Goal: Task Accomplishment & Management: Complete application form

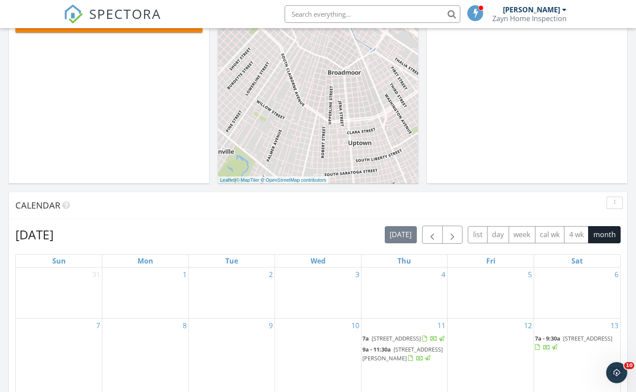
scroll to position [194, 0]
click at [439, 239] on button "button" at bounding box center [432, 235] width 21 height 18
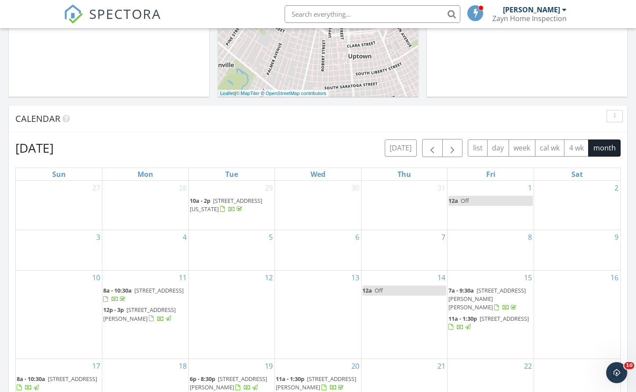
scroll to position [280, 0]
click at [431, 151] on span "button" at bounding box center [432, 149] width 11 height 11
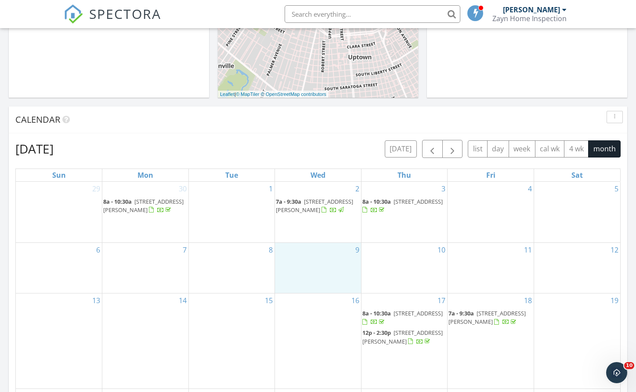
click at [320, 283] on div "9" at bounding box center [318, 268] width 86 height 50
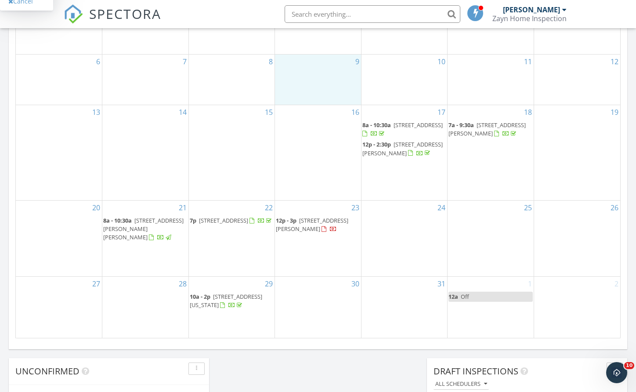
scroll to position [470, 0]
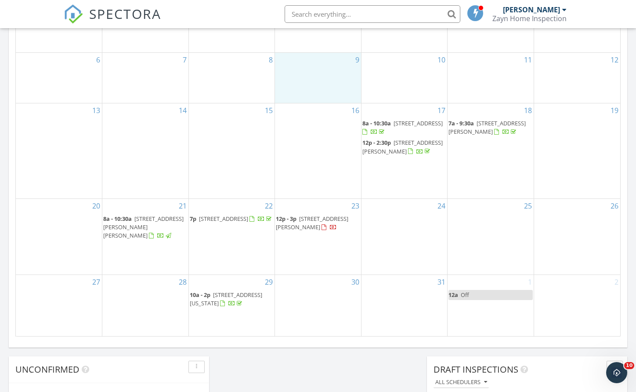
click at [228, 222] on span "4716 Lake Borgne Ave, Metairie 70006" at bounding box center [223, 218] width 49 height 8
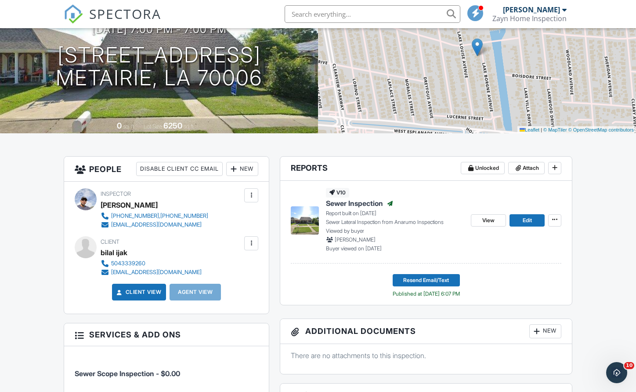
scroll to position [104, 0]
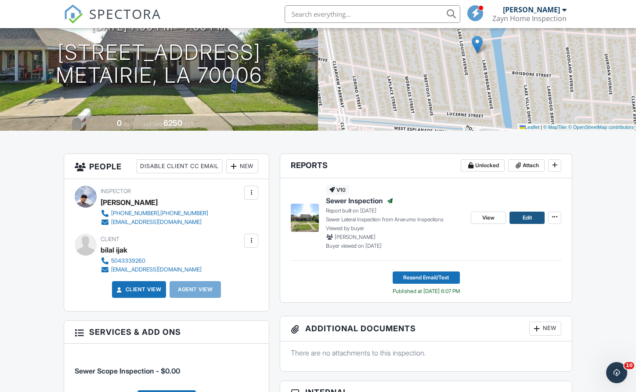
click at [527, 219] on span "Edit" at bounding box center [527, 217] width 9 height 9
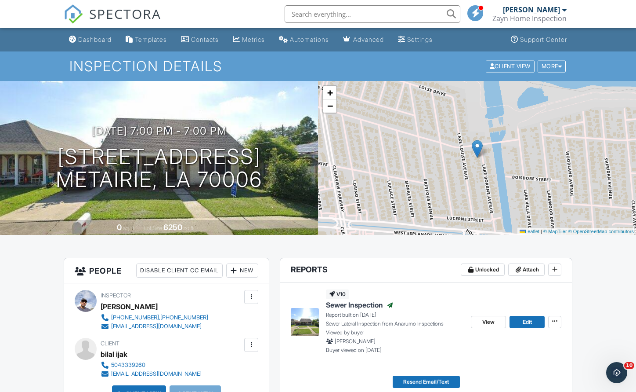
scroll to position [0, 0]
click at [483, 324] on span "View" at bounding box center [489, 321] width 12 height 9
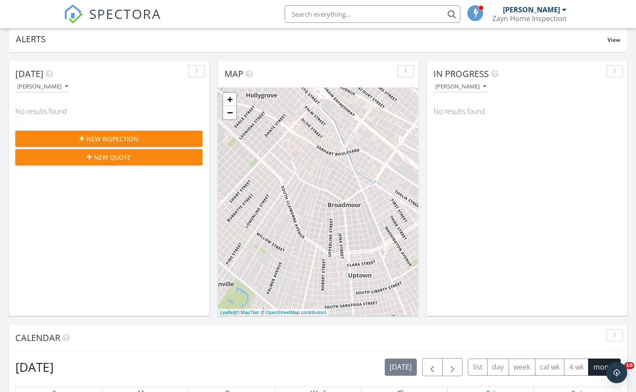
click at [143, 134] on div "New Inspection" at bounding box center [108, 138] width 173 height 9
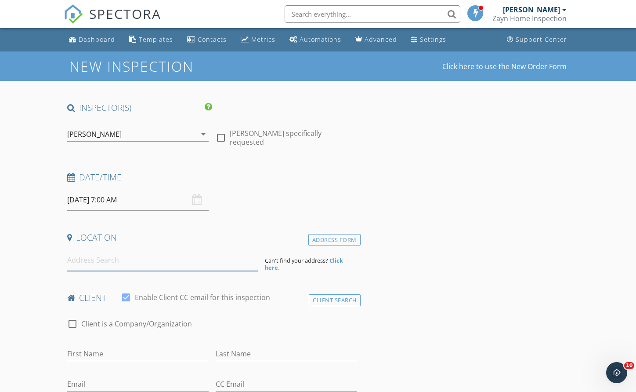
click at [197, 264] on input at bounding box center [162, 260] width 191 height 22
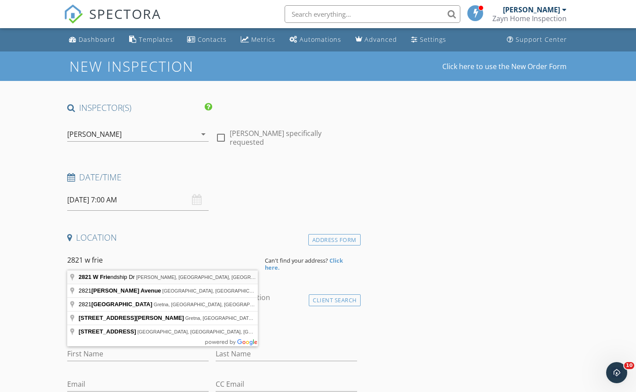
type input "2821 W Friendship Dr, Harvey, LA, USA"
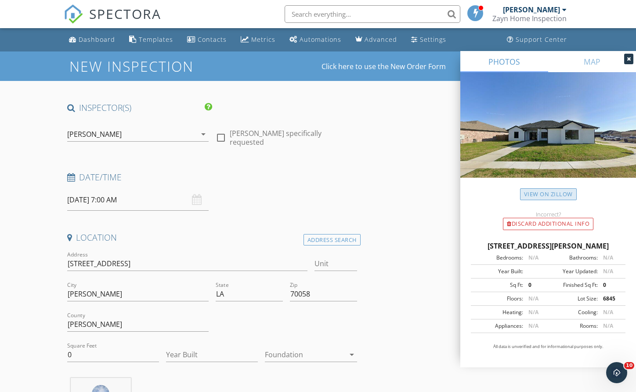
click at [550, 195] on link "View on Zillow" at bounding box center [548, 194] width 57 height 12
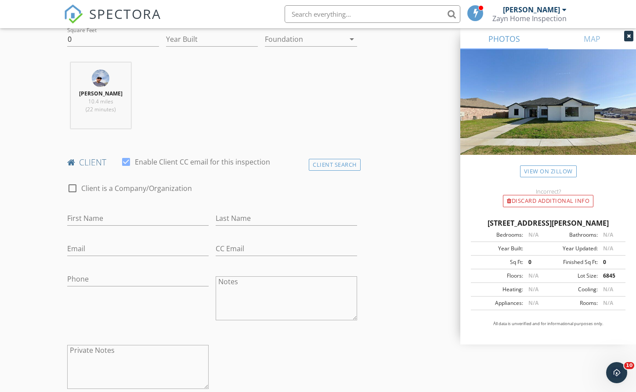
scroll to position [331, 0]
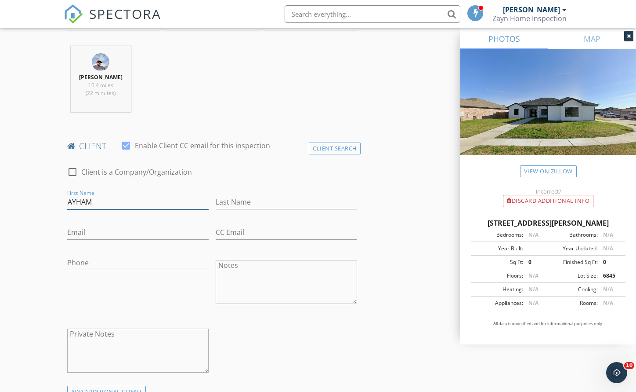
type input "AYHAM"
type input "HAMAD"
drag, startPoint x: 158, startPoint y: 227, endPoint x: 190, endPoint y: 230, distance: 31.8
type input "HADEEL@GMAIL.COM"
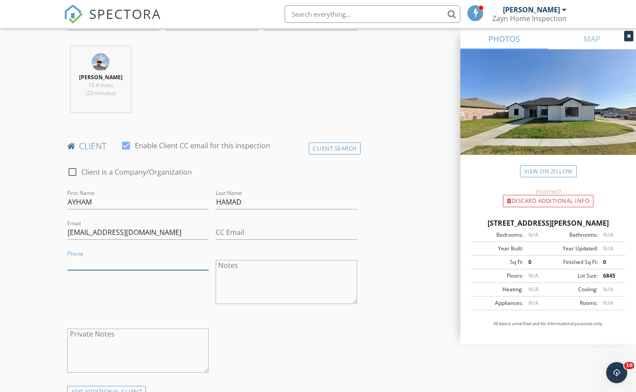
drag, startPoint x: 100, startPoint y: 258, endPoint x: 117, endPoint y: 257, distance: 16.7
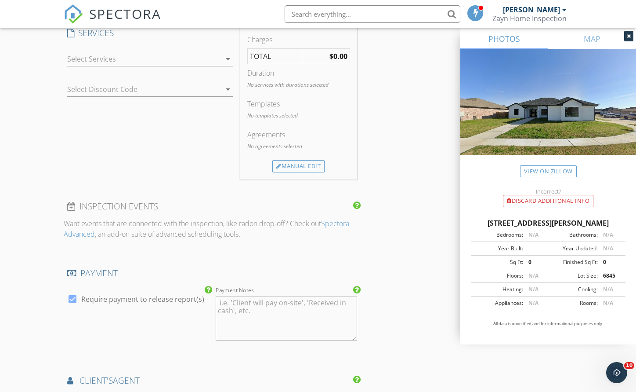
scroll to position [738, 0]
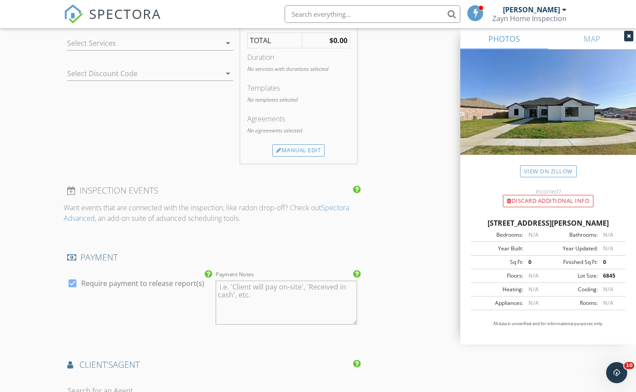
type input "5042318026"
click at [224, 41] on icon "arrow_drop_down" at bounding box center [228, 43] width 11 height 11
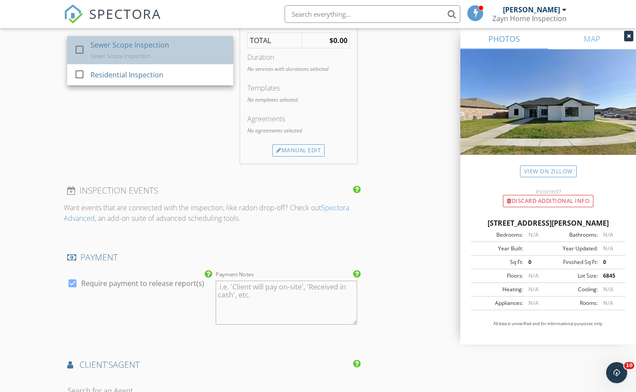
click at [206, 51] on div "Sewer Scope Inspection Sewer Scope Inspection" at bounding box center [159, 50] width 136 height 28
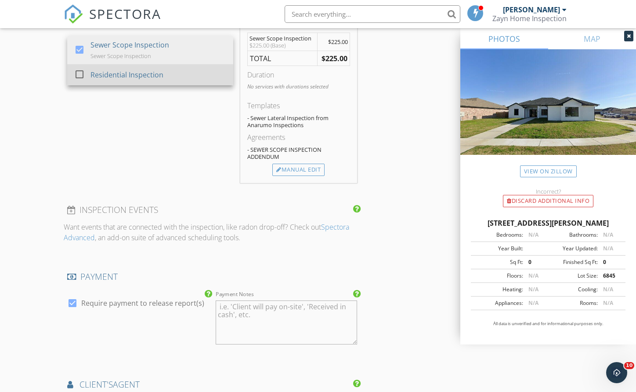
click at [201, 66] on div "Residential Inspection" at bounding box center [159, 75] width 136 height 18
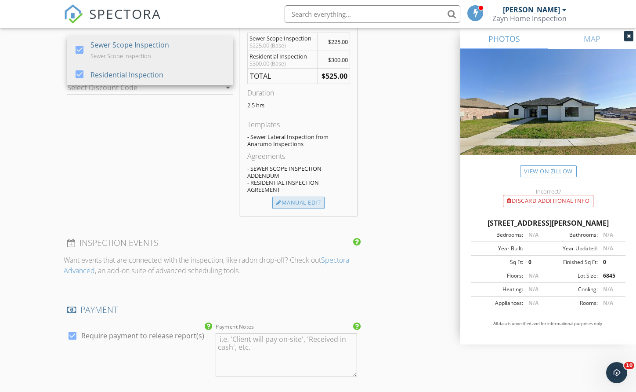
click at [297, 200] on div "Manual Edit" at bounding box center [298, 202] width 52 height 12
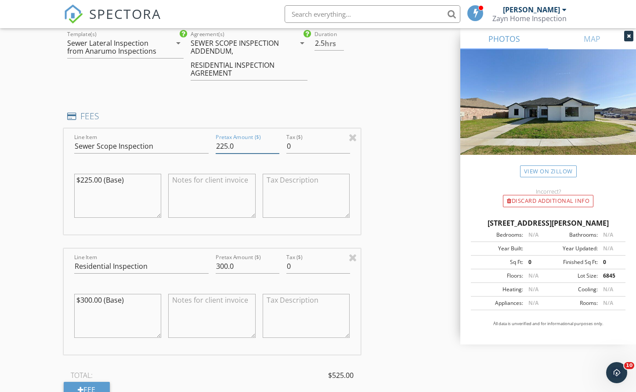
drag, startPoint x: 216, startPoint y: 140, endPoint x: 228, endPoint y: 141, distance: 11.9
click at [228, 141] on input "225.0" at bounding box center [248, 146] width 64 height 15
type input "150.0"
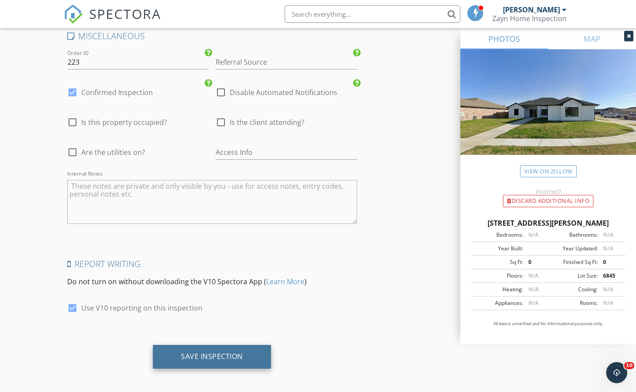
scroll to position [1474, 0]
click at [212, 361] on div "Save Inspection" at bounding box center [212, 357] width 118 height 24
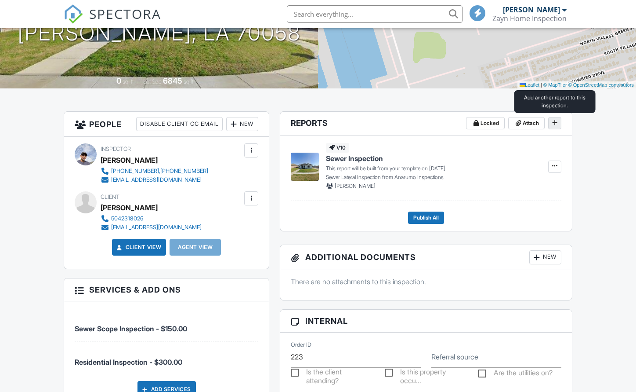
click at [551, 123] on span at bounding box center [555, 122] width 9 height 9
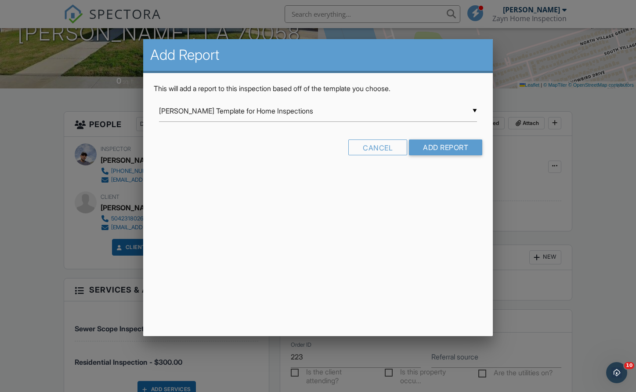
click at [408, 113] on div "▼ Ben Gromicko's Template for Home Inspections Ben Gromicko's Template for Home…" at bounding box center [318, 111] width 318 height 22
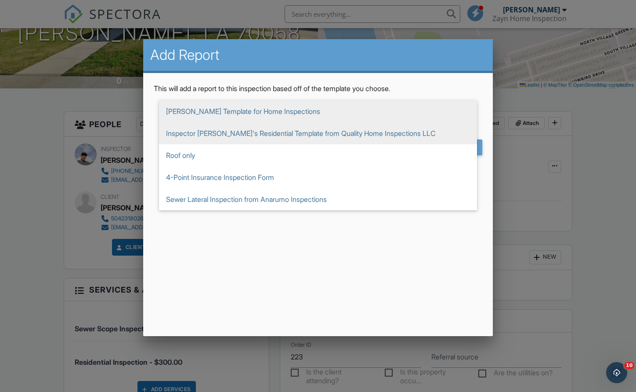
click at [339, 142] on span "Inspector [PERSON_NAME]'s Residential Template from Quality Home Inspections LLC" at bounding box center [318, 133] width 318 height 22
type input "Inspector [PERSON_NAME]'s Residential Template from Quality Home Inspections LLC"
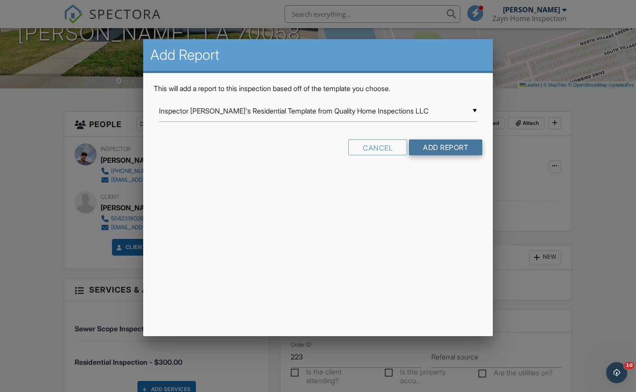
click at [439, 150] on input "Add Report" at bounding box center [445, 147] width 73 height 16
